Goal: Transaction & Acquisition: Book appointment/travel/reservation

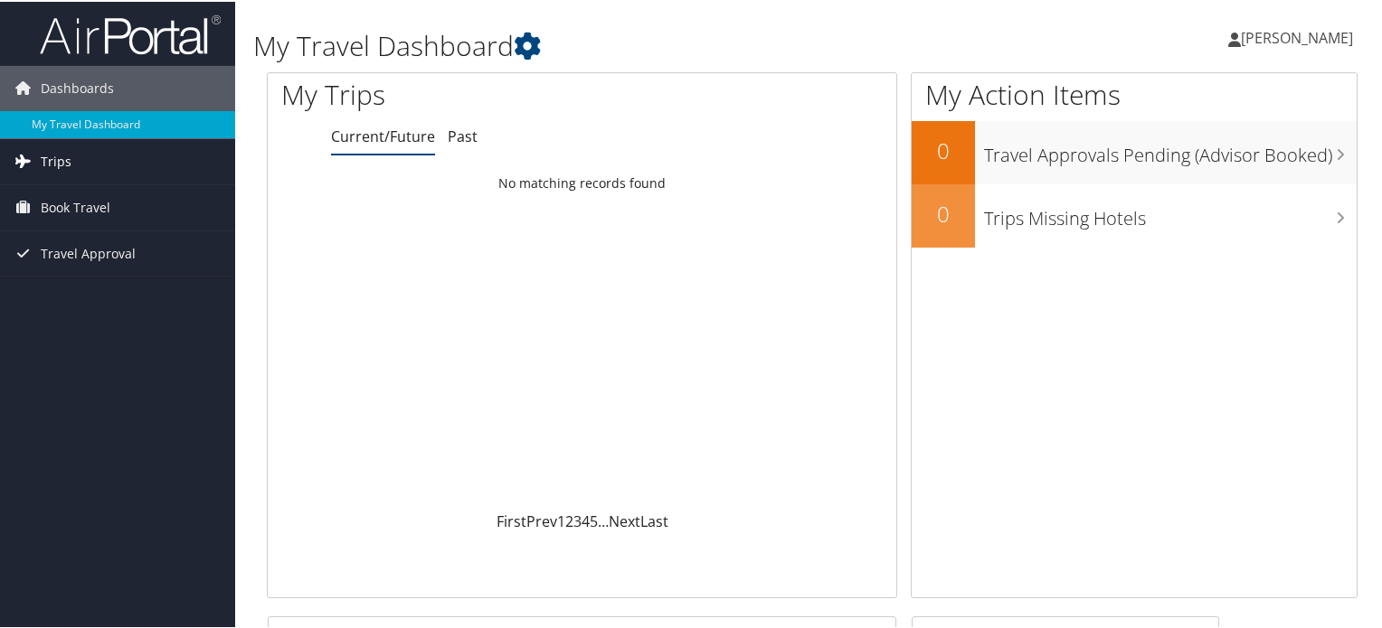
click at [119, 171] on link "Trips" at bounding box center [117, 159] width 235 height 45
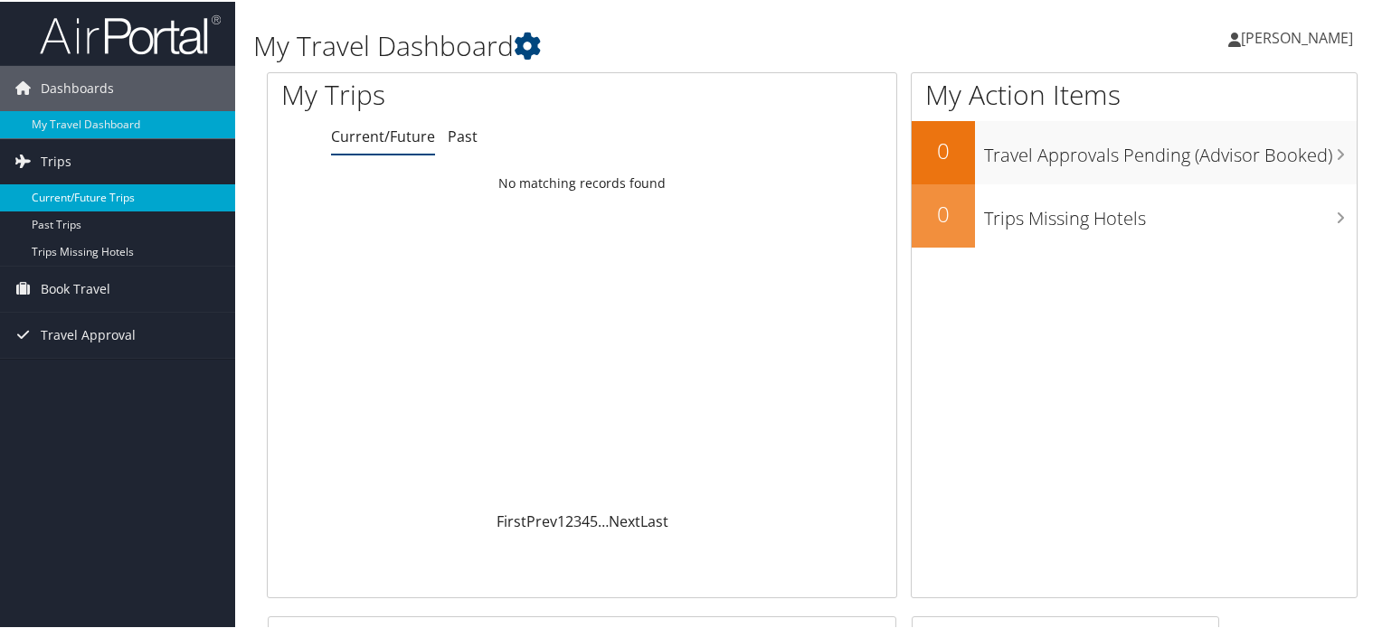
click at [122, 202] on link "Current/Future Trips" at bounding box center [117, 196] width 235 height 27
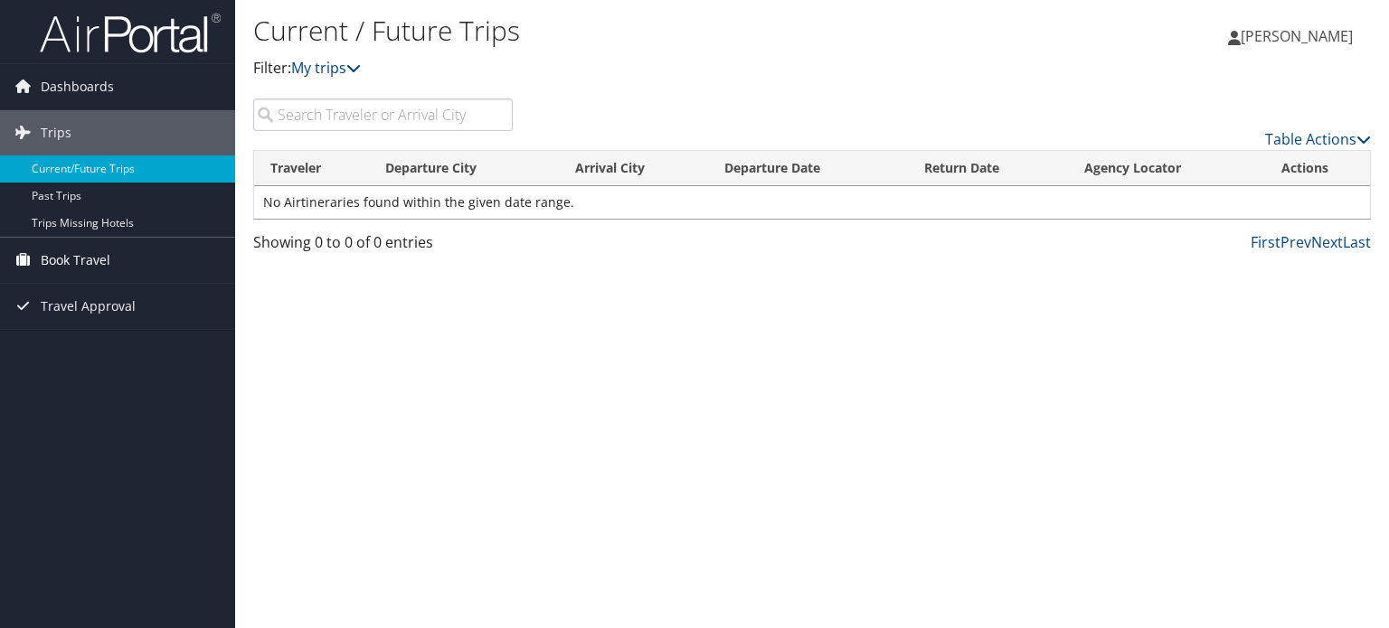
click at [65, 261] on span "Book Travel" at bounding box center [76, 260] width 70 height 45
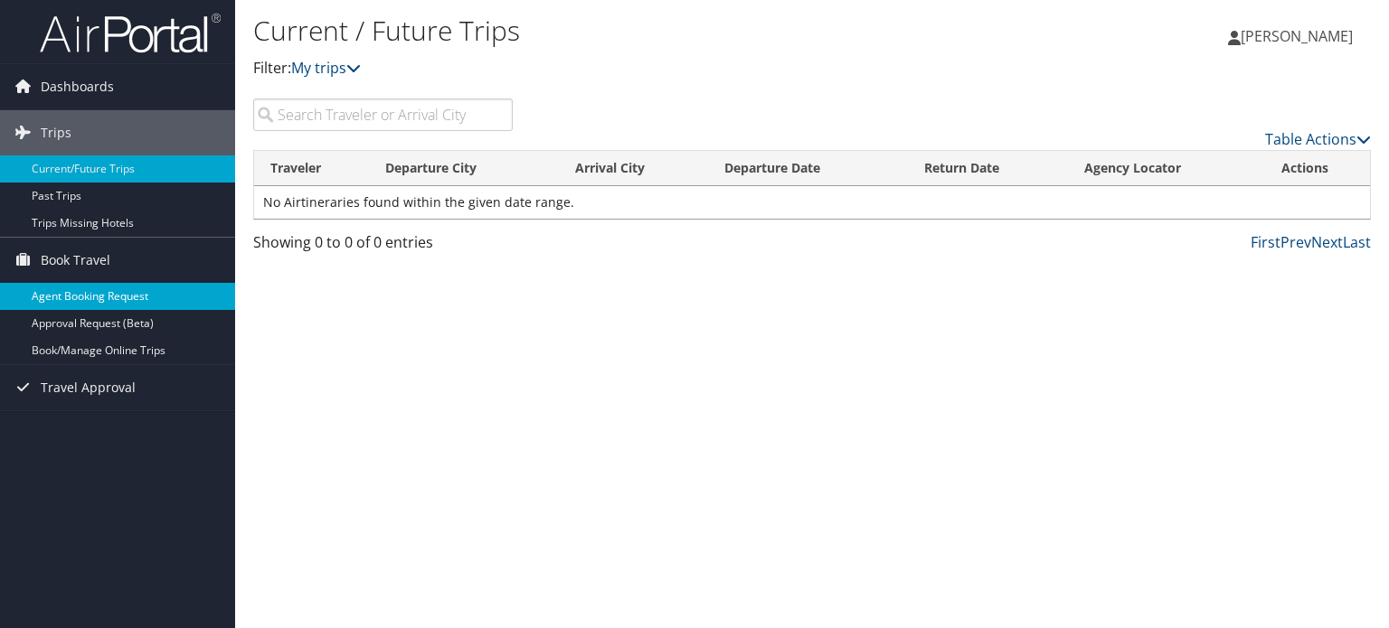
click at [115, 298] on link "Agent Booking Request" at bounding box center [117, 296] width 235 height 27
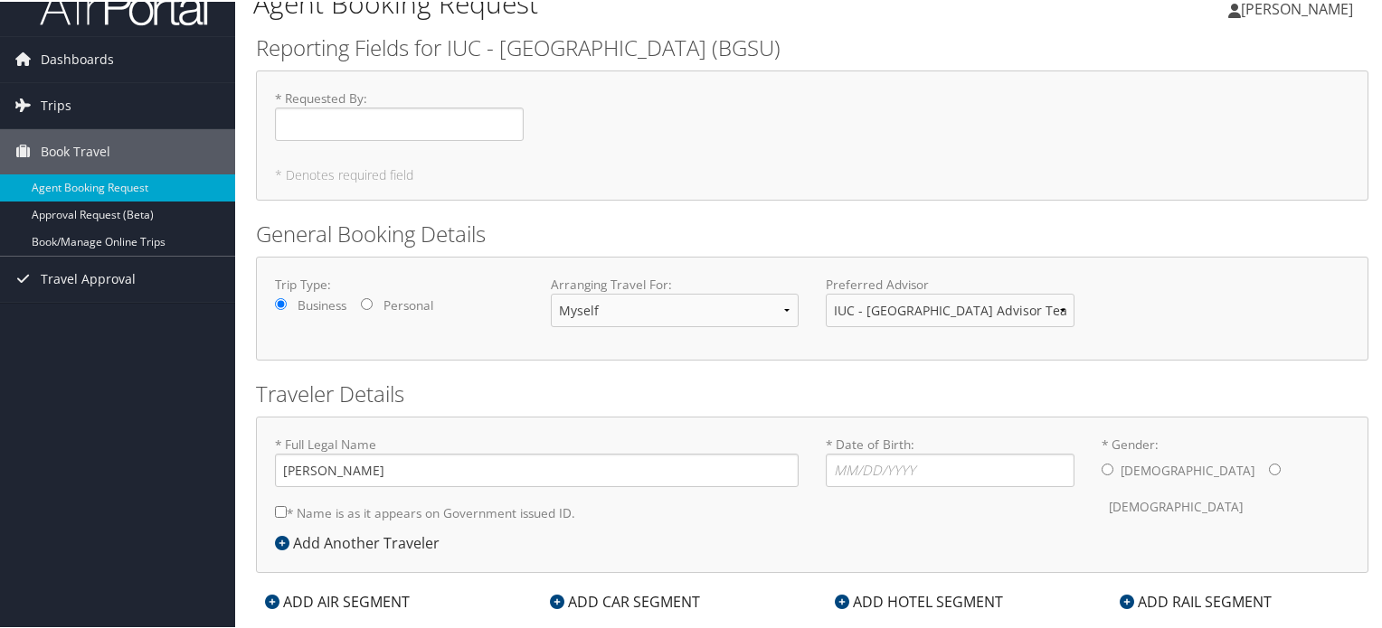
scroll to position [39, 0]
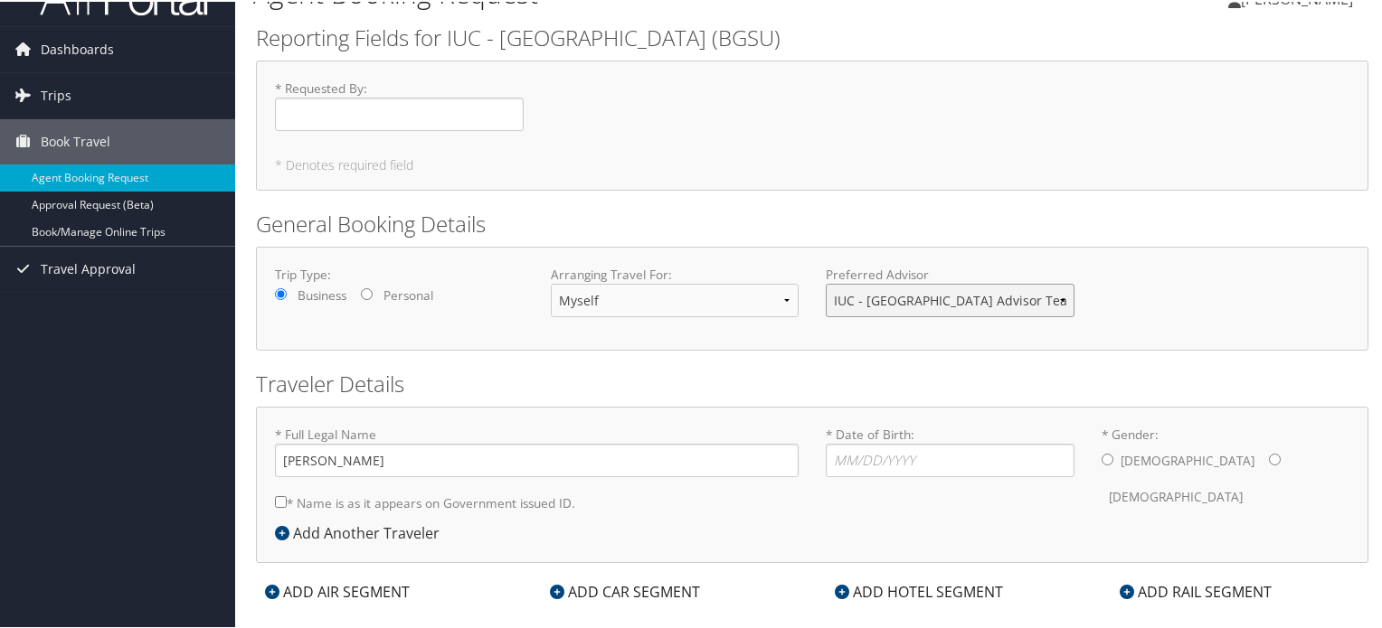
click at [901, 299] on select "IUC - Bowling Green State University Advisor Team" at bounding box center [950, 298] width 249 height 33
click at [669, 287] on select "Myself Another Traveler Guest Traveler" at bounding box center [675, 298] width 249 height 33
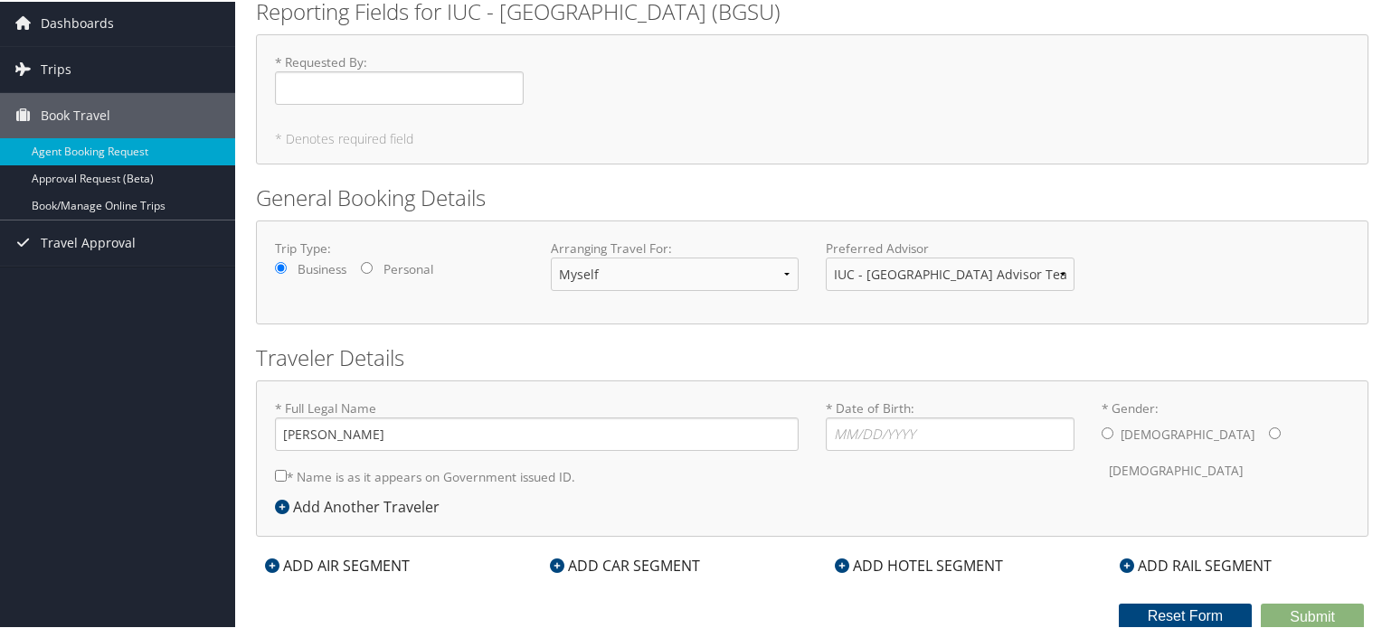
click at [500, 479] on label "* Name is as it appears on Government issued ID." at bounding box center [425, 474] width 300 height 33
click at [287, 479] on input "* Name is as it appears on Government issued ID." at bounding box center [281, 474] width 12 height 12
checkbox input "true"
click at [877, 444] on input "* Date of Birth: Invalid Date" at bounding box center [950, 432] width 249 height 33
click at [373, 569] on div "ADD AIR SEGMENT" at bounding box center [337, 564] width 163 height 22
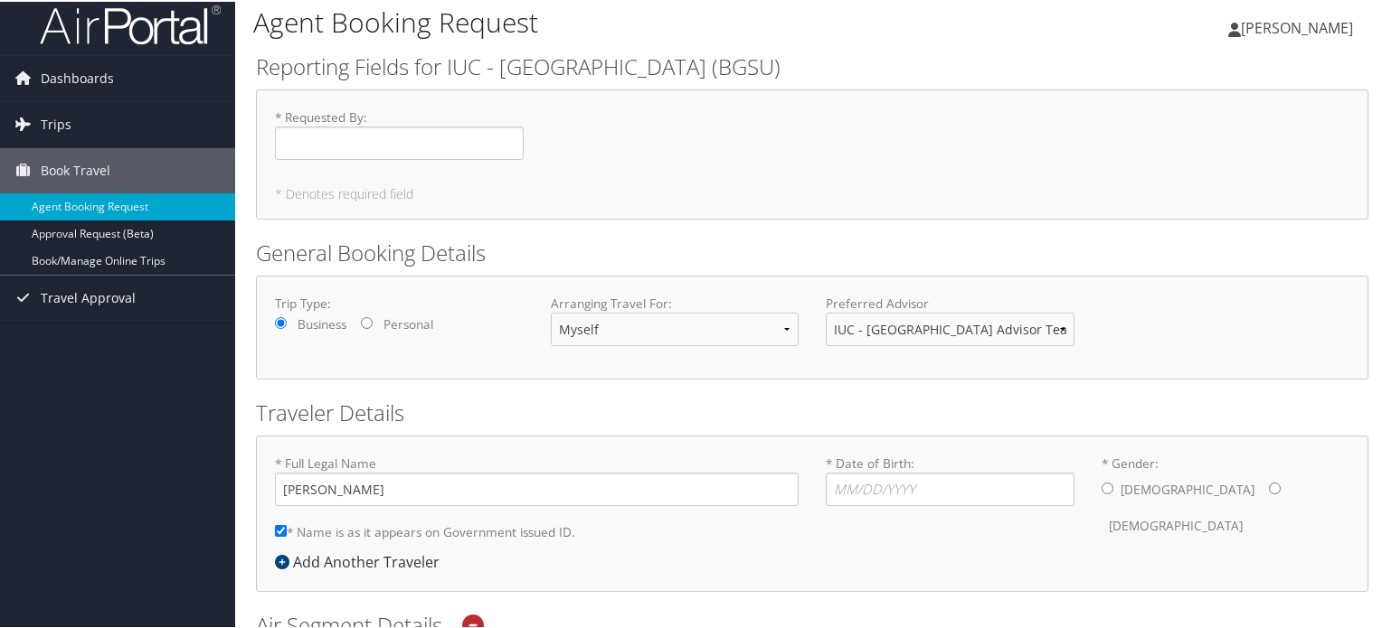
scroll to position [0, 0]
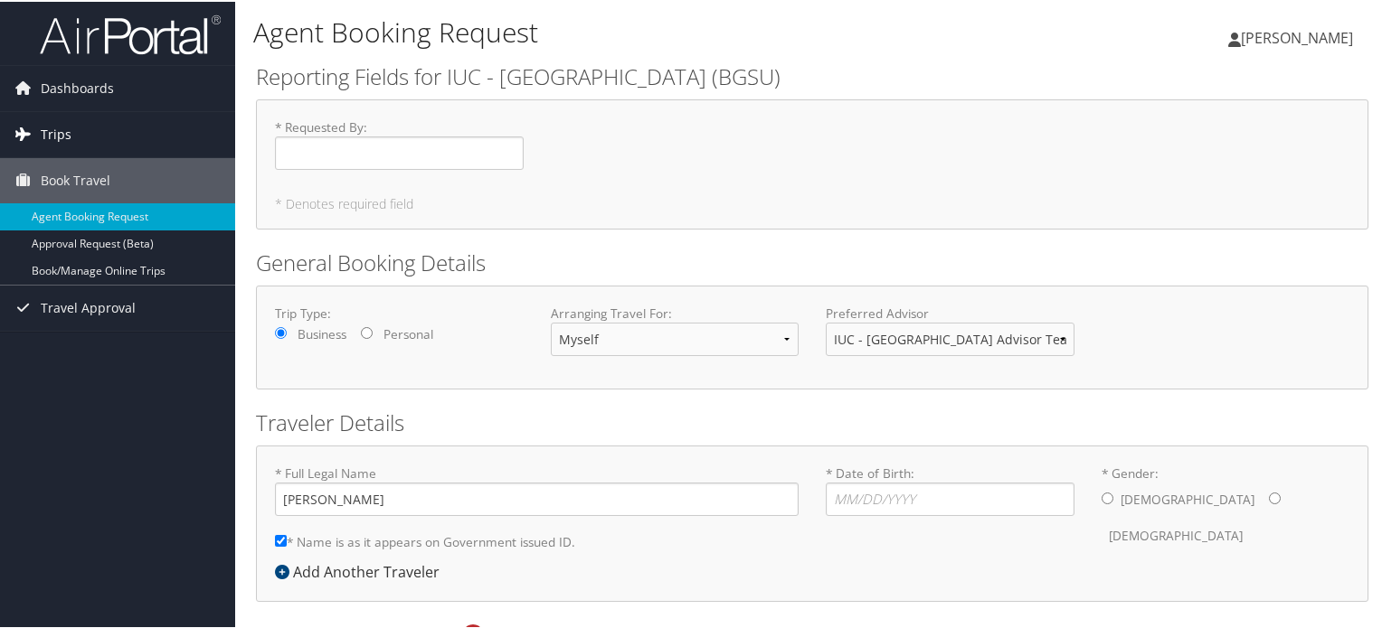
click at [98, 137] on link "Trips" at bounding box center [117, 132] width 235 height 45
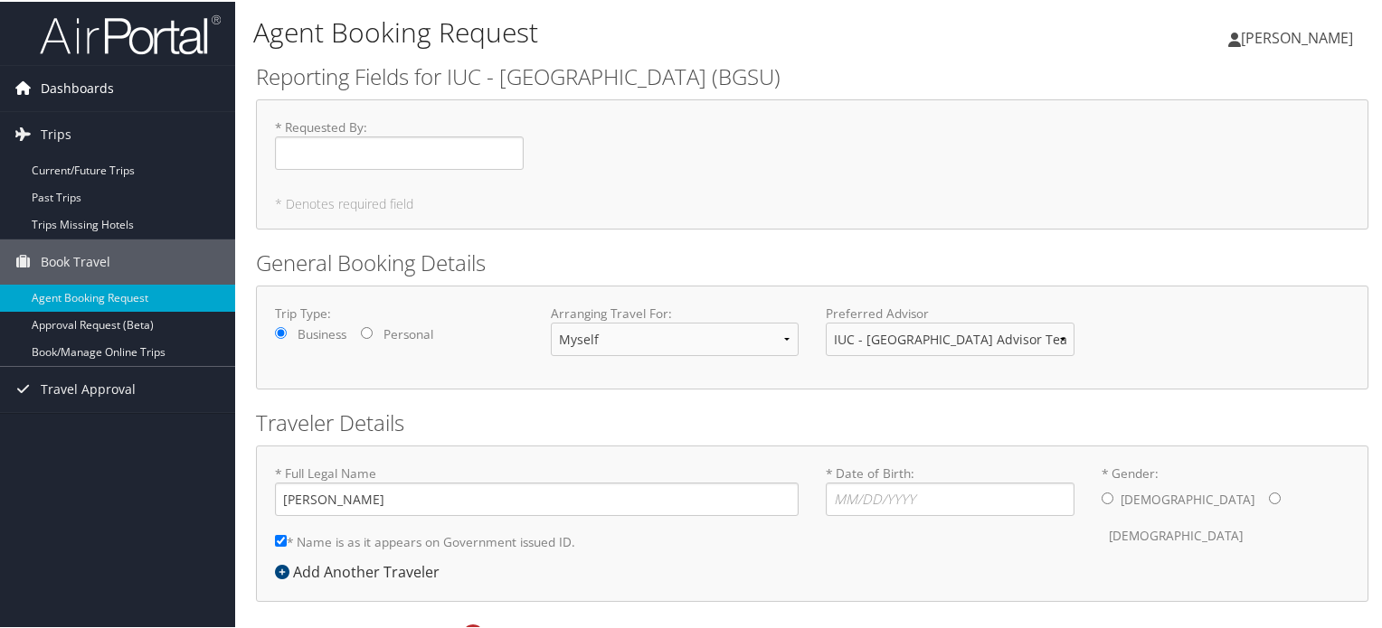
click at [125, 96] on link "Dashboards" at bounding box center [117, 86] width 235 height 45
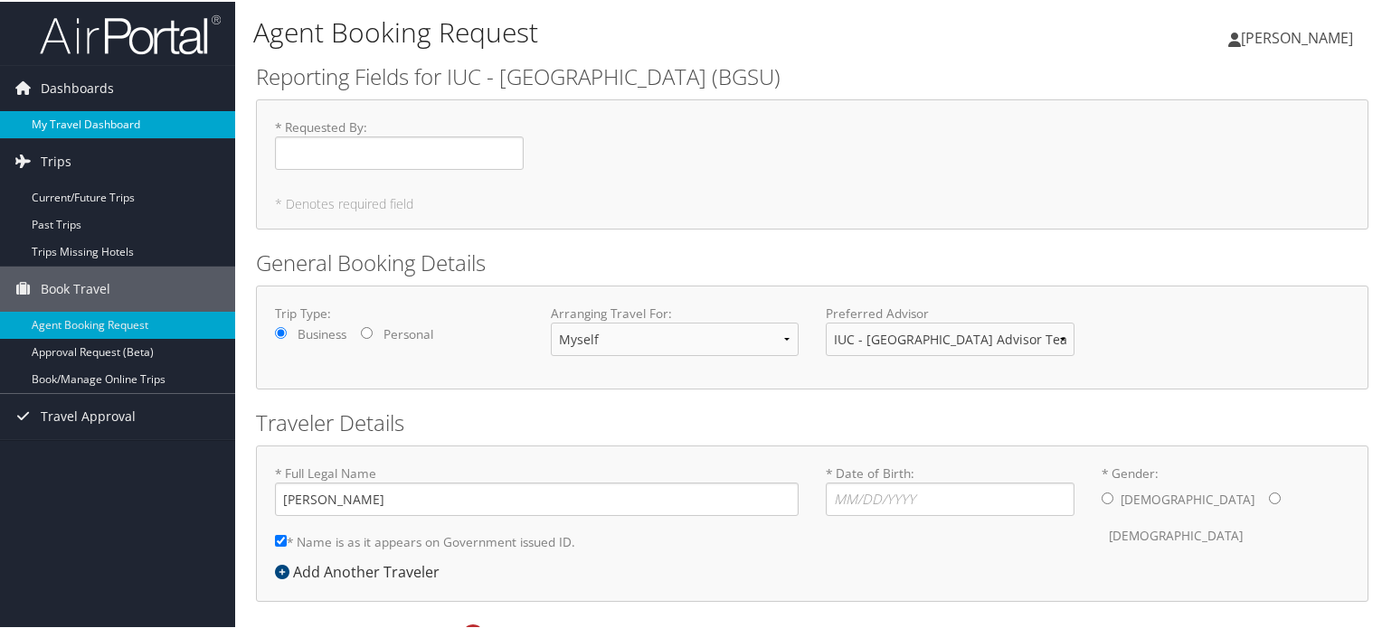
click at [123, 131] on link "My Travel Dashboard" at bounding box center [117, 122] width 235 height 27
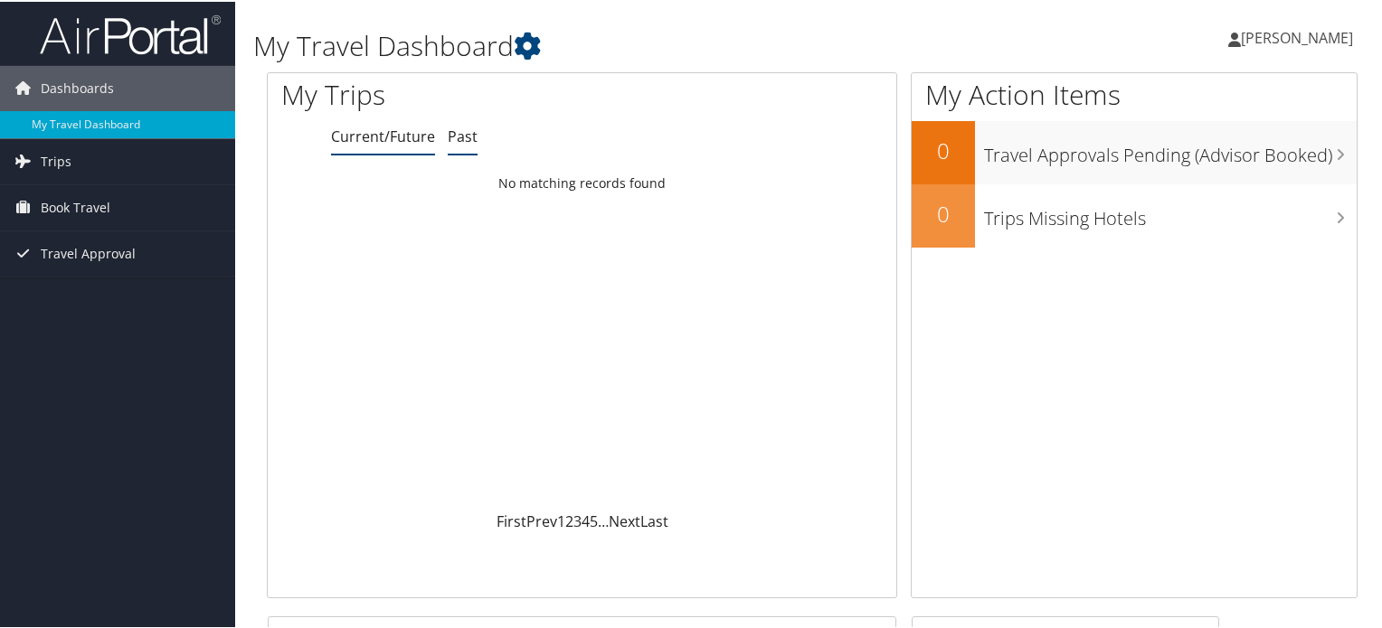
click at [469, 143] on link "Past" at bounding box center [463, 135] width 30 height 20
